Goal: Navigation & Orientation: Find specific page/section

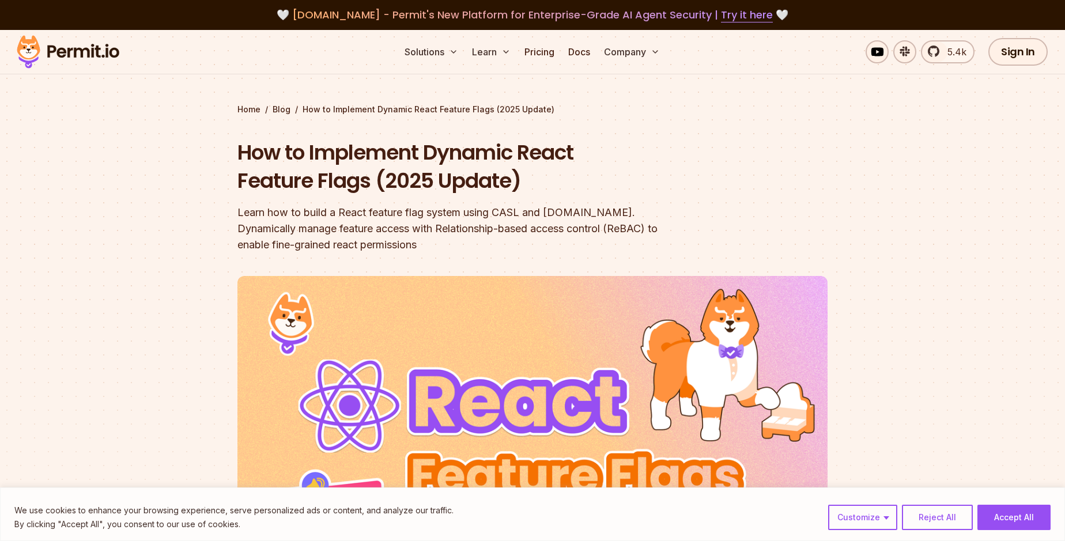
click at [102, 56] on img at bounding box center [68, 51] width 113 height 39
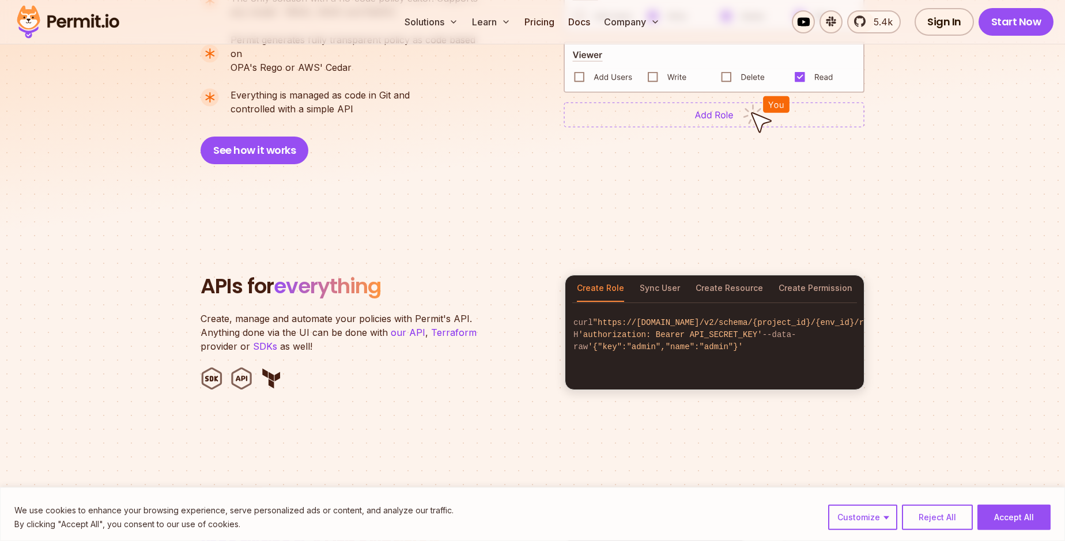
scroll to position [1051, 0]
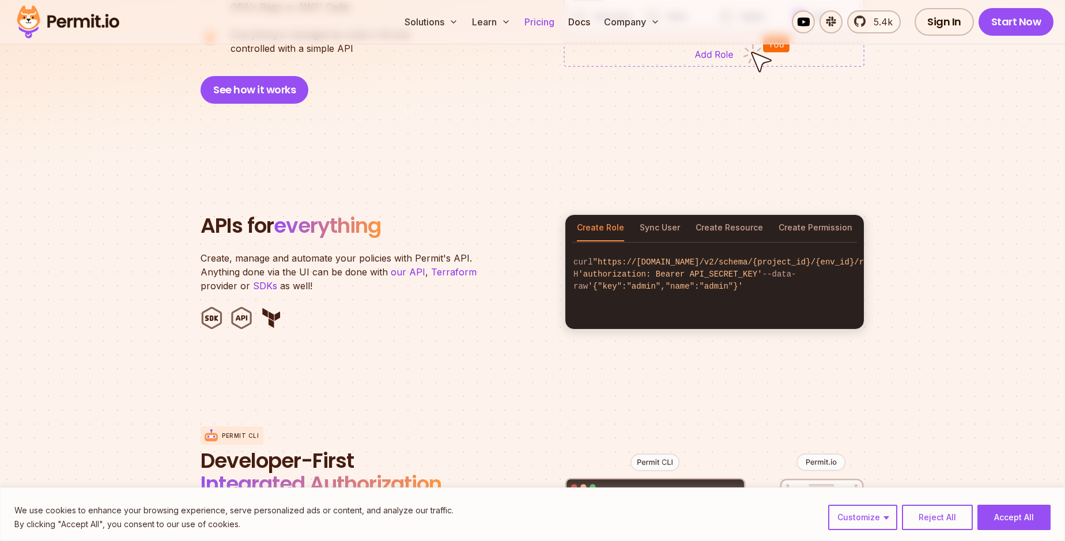
click at [541, 24] on link "Pricing" at bounding box center [539, 21] width 39 height 23
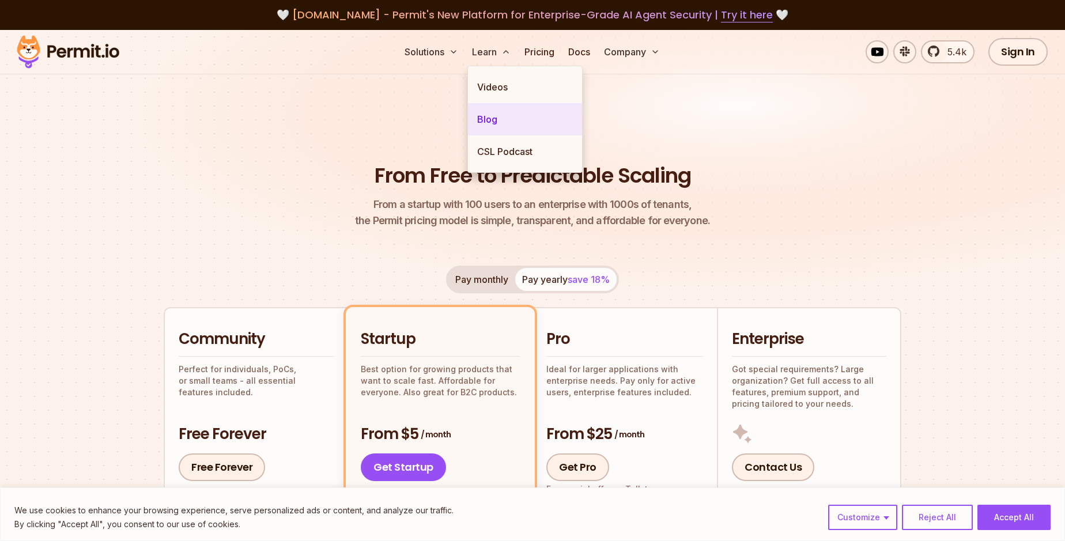
click at [501, 116] on link "Blog" at bounding box center [525, 119] width 114 height 32
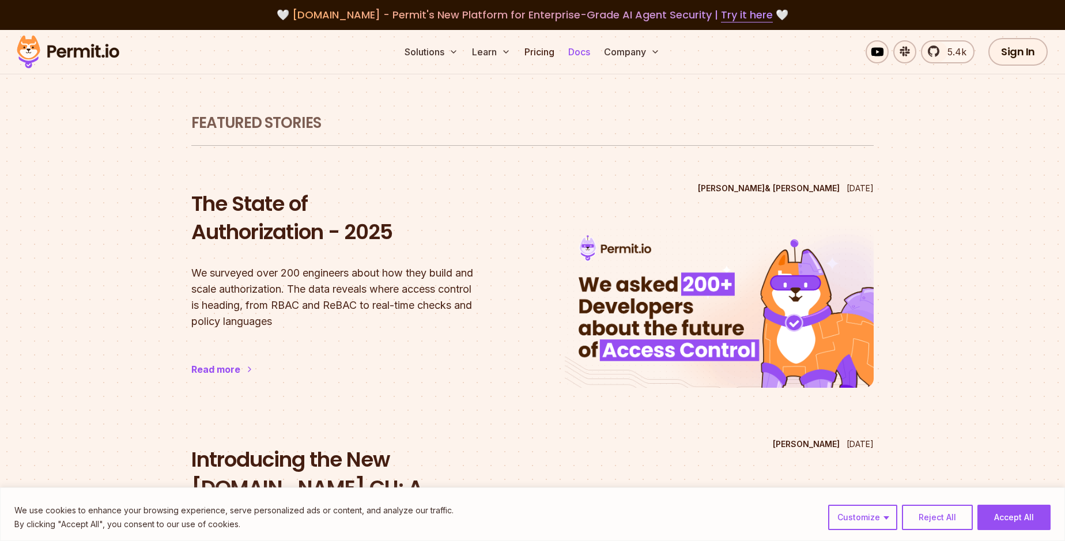
click at [586, 52] on link "Docs" at bounding box center [579, 51] width 31 height 23
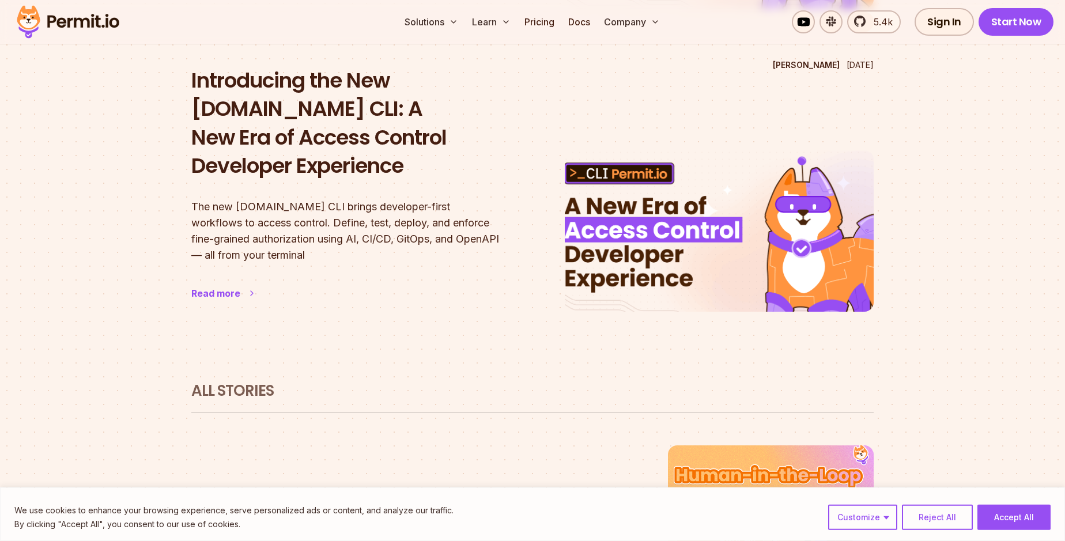
scroll to position [591, 0]
